Goal: Information Seeking & Learning: Learn about a topic

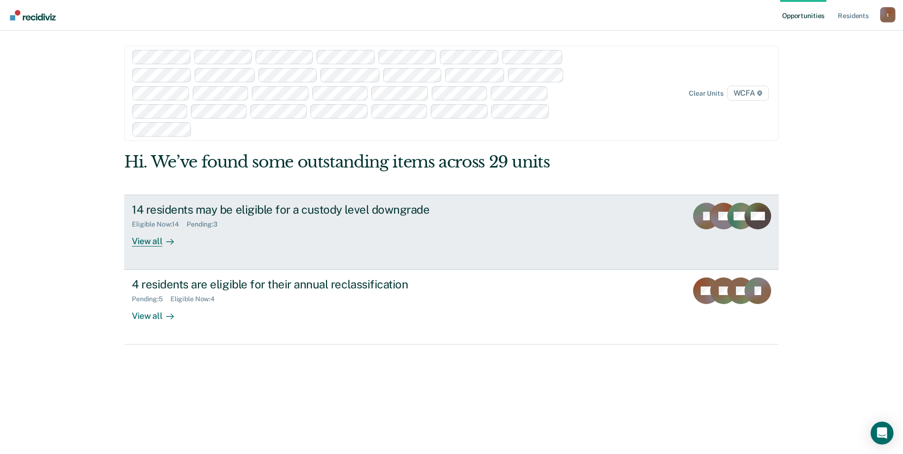
click at [155, 244] on div "View all" at bounding box center [158, 237] width 53 height 19
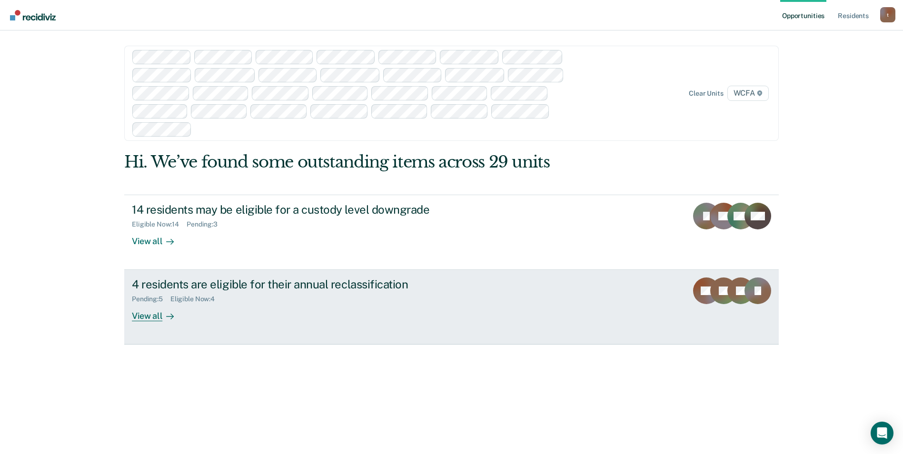
click at [152, 319] on div "View all" at bounding box center [158, 312] width 53 height 19
